Goal: Navigation & Orientation: Find specific page/section

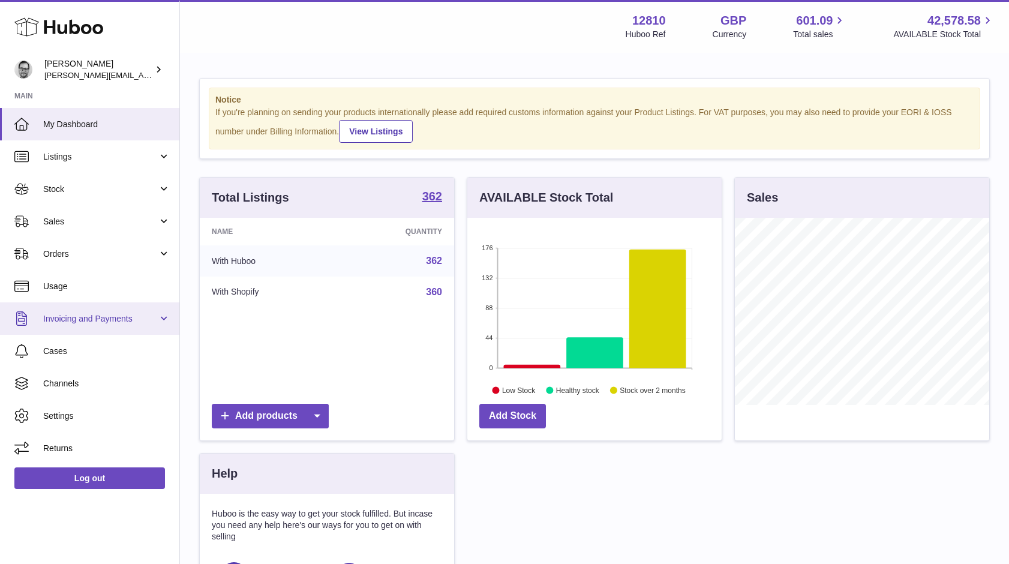
scroll to position [187, 254]
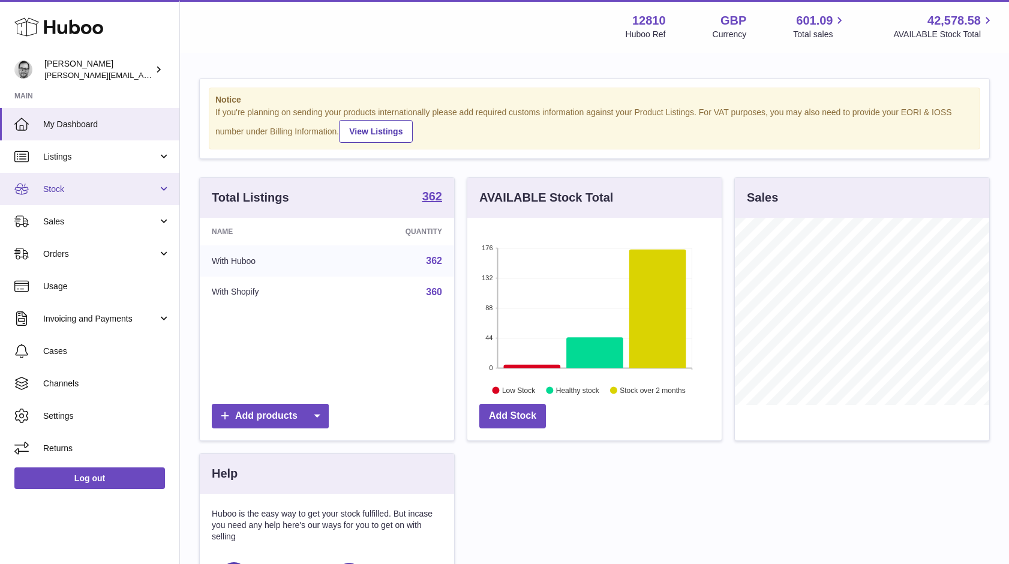
click at [74, 185] on span "Stock" at bounding box center [100, 189] width 115 height 11
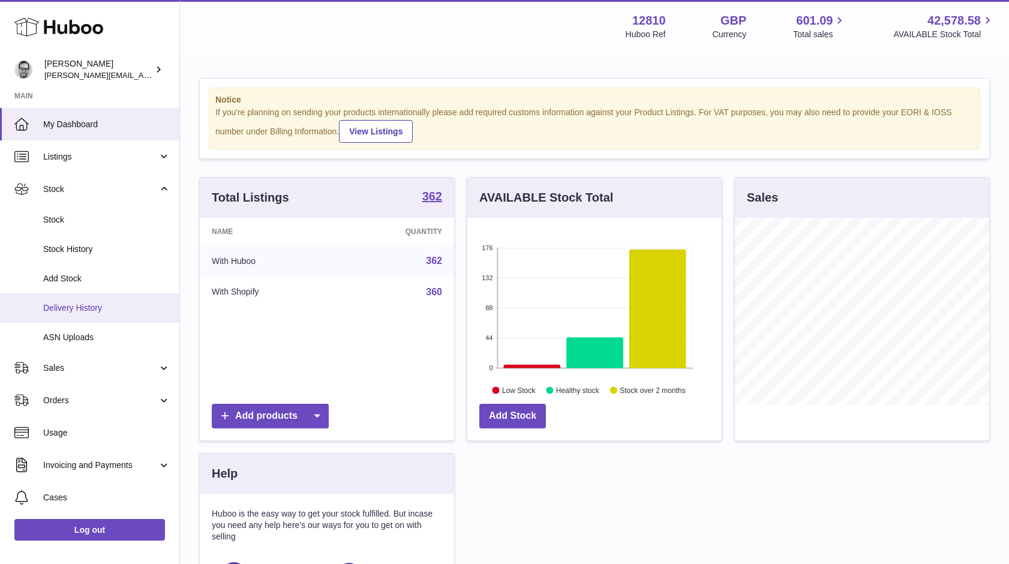
click at [60, 305] on span "Delivery History" at bounding box center [106, 307] width 127 height 11
